Goal: Information Seeking & Learning: Learn about a topic

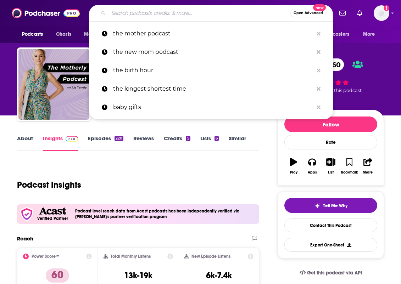
scroll to position [530, 0]
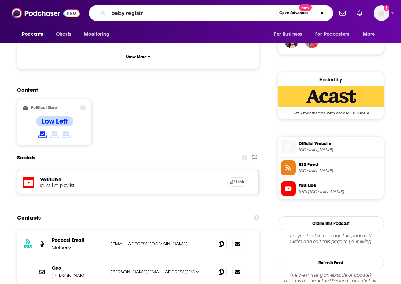
type input "baby registry"
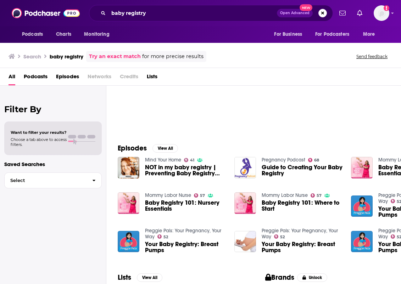
scroll to position [52, 0]
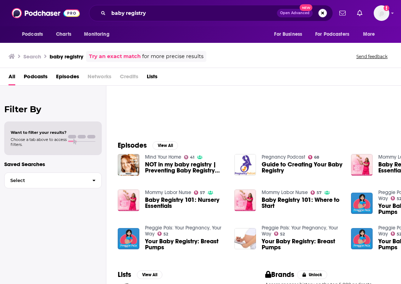
click at [157, 201] on span "Baby Registry 101: Nursery Essentials" at bounding box center [185, 203] width 81 height 12
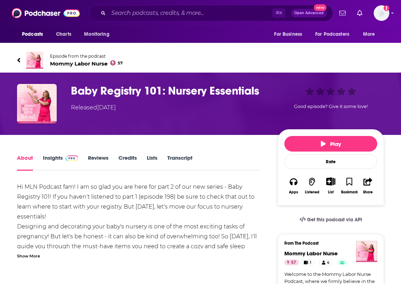
click at [54, 156] on link "Insights" at bounding box center [60, 163] width 35 height 16
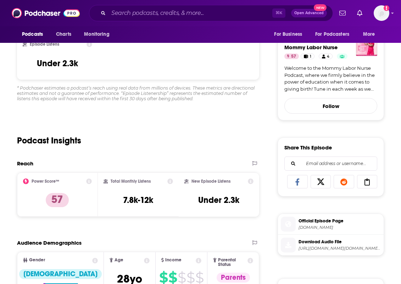
scroll to position [207, 0]
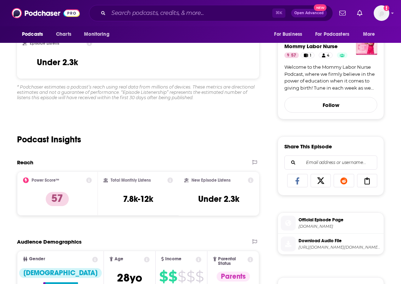
click at [346, 226] on span "[DOMAIN_NAME]" at bounding box center [339, 226] width 82 height 5
